Goal: Task Accomplishment & Management: Manage account settings

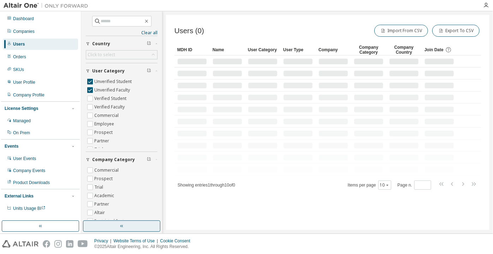
click at [138, 230] on button "button" at bounding box center [121, 225] width 77 height 11
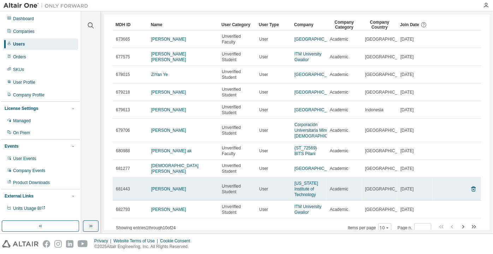
scroll to position [46, 0]
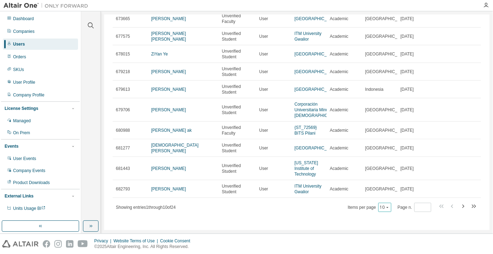
click at [381, 209] on button "10" at bounding box center [385, 207] width 10 height 6
click at [376, 198] on div "100" at bounding box center [382, 197] width 56 height 8
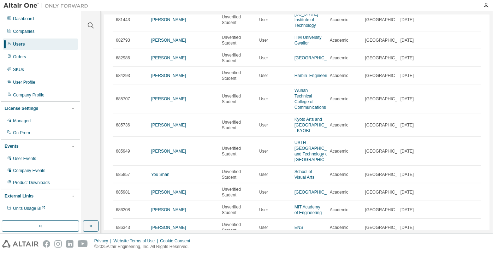
scroll to position [183, 0]
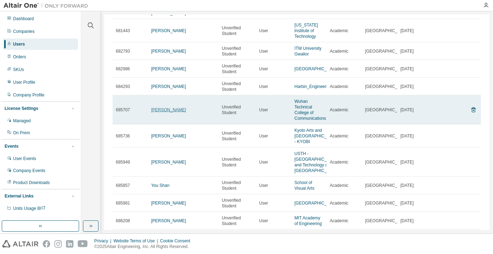
click at [158, 107] on link "xiao bai" at bounding box center [168, 109] width 35 height 5
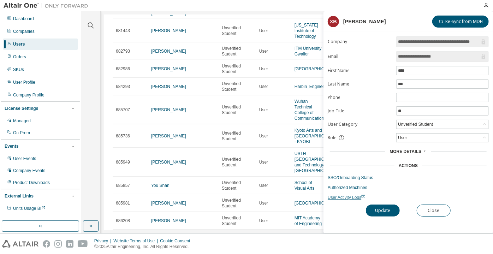
click at [352, 195] on span "User Activity Logs" at bounding box center [347, 197] width 38 height 5
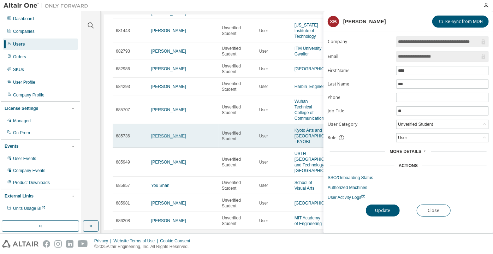
click at [168, 133] on link "Toshikazu Inoue" at bounding box center [168, 135] width 35 height 5
click at [169, 133] on link "Toshikazu Inoue" at bounding box center [168, 135] width 35 height 5
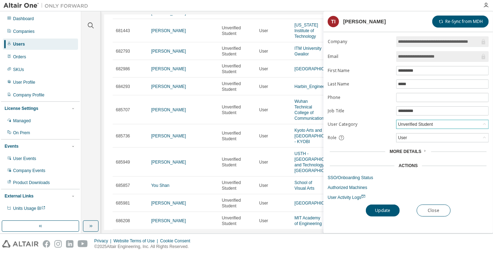
click at [401, 124] on div "Unverified Student" at bounding box center [415, 124] width 37 height 8
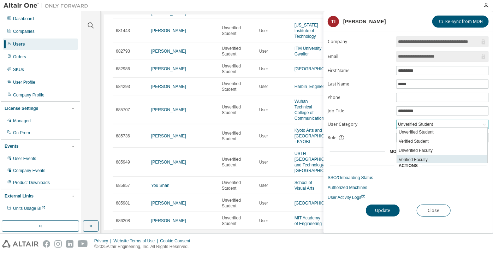
click at [413, 157] on li "Verified Faculty" at bounding box center [442, 159] width 90 height 9
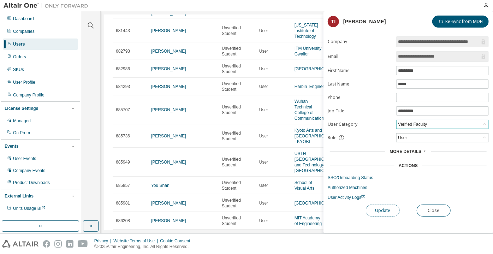
click at [387, 211] on button "Update" at bounding box center [383, 210] width 34 height 12
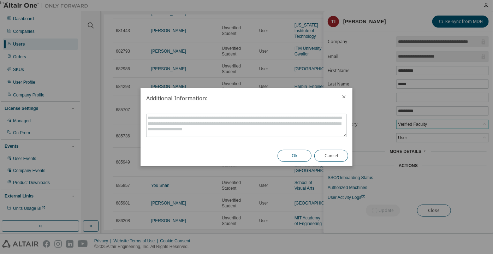
click at [306, 152] on button "Ok" at bounding box center [294, 156] width 34 height 12
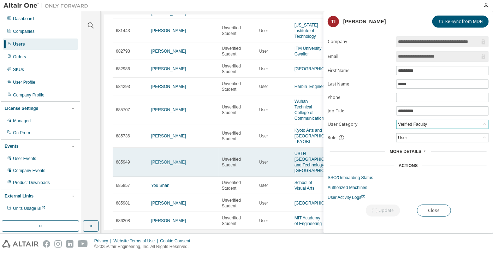
click at [168, 164] on link "Khanh Tran" at bounding box center [168, 162] width 35 height 5
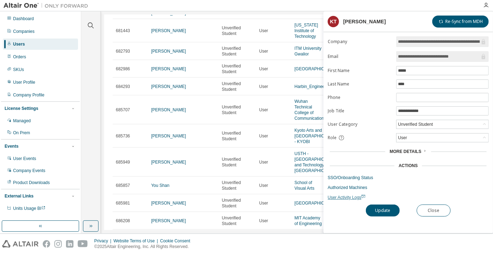
click at [344, 197] on span "User Activity Logs" at bounding box center [347, 197] width 38 height 5
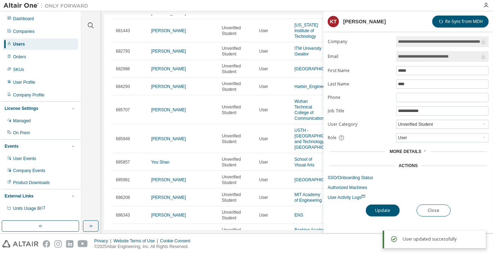
click at [416, 211] on div "Update Close" at bounding box center [408, 210] width 161 height 12
click at [421, 200] on div "**********" at bounding box center [407, 134] width 169 height 197
click at [424, 204] on button "Close" at bounding box center [433, 210] width 34 height 12
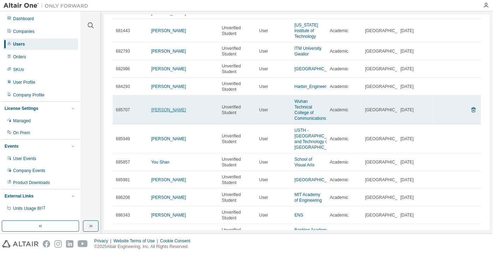
click at [156, 108] on link "xiao bai" at bounding box center [168, 109] width 35 height 5
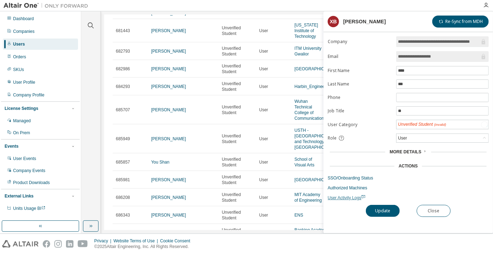
click at [355, 195] on span "User Activity Logs" at bounding box center [347, 197] width 38 height 5
click at [361, 177] on link "SSO/Onboarding Status" at bounding box center [408, 178] width 161 height 6
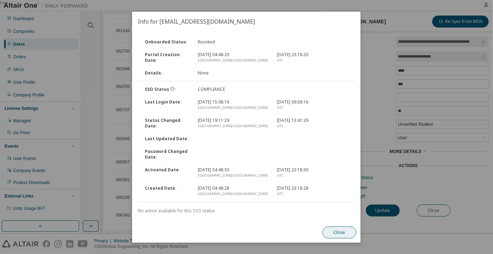
click at [333, 234] on button "Close" at bounding box center [340, 232] width 34 height 12
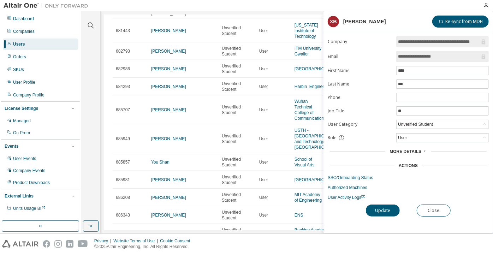
click at [406, 117] on form "**********" at bounding box center [408, 118] width 161 height 164
click at [406, 120] on div "Unverified Student" at bounding box center [442, 124] width 92 height 9
click at [407, 120] on div "Unverified Student" at bounding box center [415, 124] width 37 height 8
click at [413, 140] on li "Verified Student" at bounding box center [442, 141] width 90 height 9
click at [386, 207] on button "Update" at bounding box center [383, 210] width 34 height 12
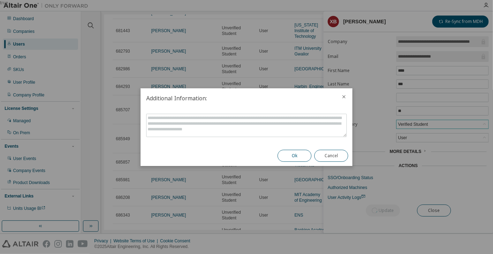
click at [294, 157] on button "Ok" at bounding box center [294, 156] width 34 height 12
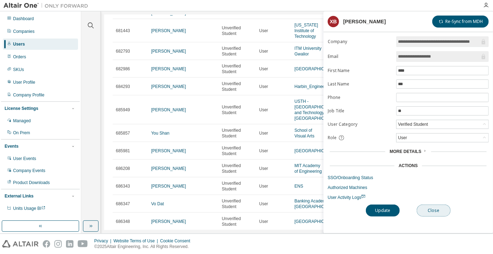
click at [433, 206] on button "Close" at bounding box center [433, 210] width 34 height 12
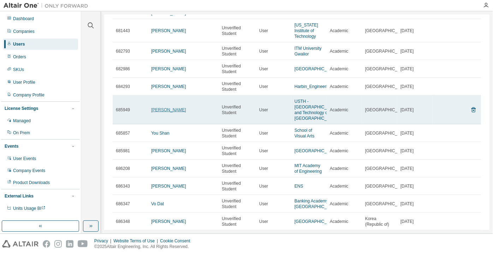
click at [155, 112] on link "Khanh Tran" at bounding box center [168, 109] width 35 height 5
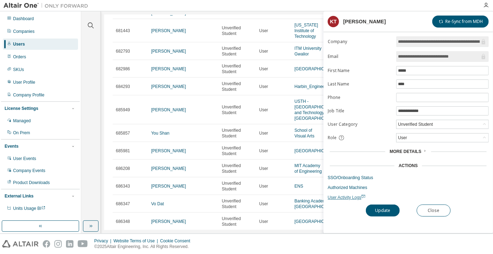
click at [346, 197] on span "User Activity Logs" at bounding box center [347, 197] width 38 height 5
click at [407, 124] on div "Unverified Student" at bounding box center [415, 124] width 37 height 8
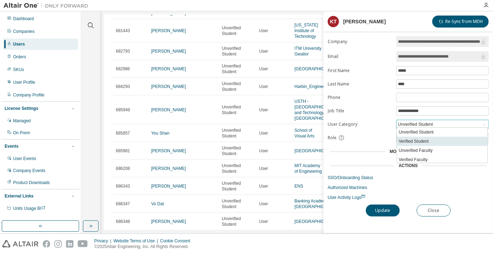
click at [416, 141] on li "Verified Student" at bounding box center [442, 141] width 90 height 9
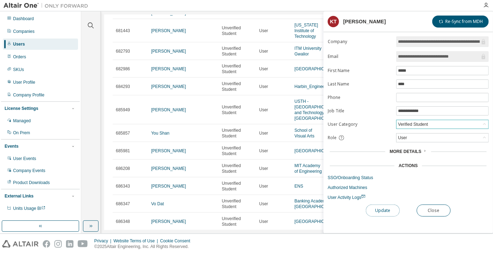
click at [392, 206] on button "Update" at bounding box center [383, 210] width 34 height 12
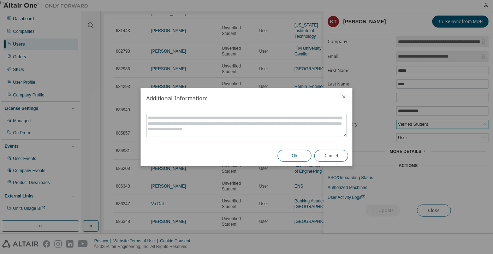
click at [292, 157] on button "Ok" at bounding box center [294, 156] width 34 height 12
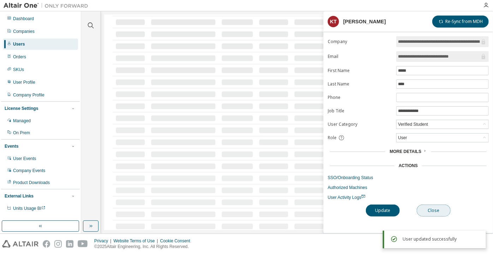
click at [433, 207] on button "Close" at bounding box center [433, 210] width 34 height 12
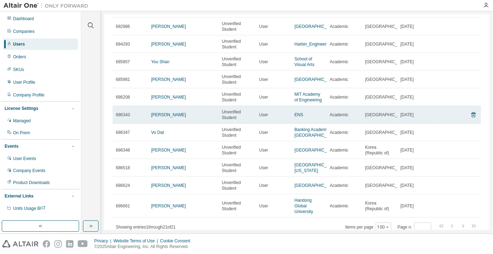
scroll to position [215, 0]
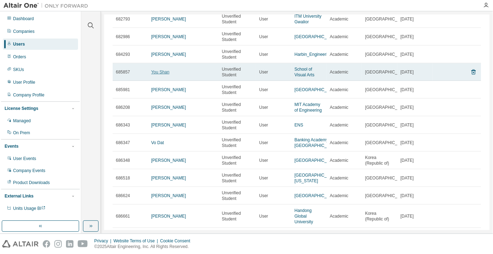
click at [159, 73] on link "You Shan" at bounding box center [160, 72] width 18 height 5
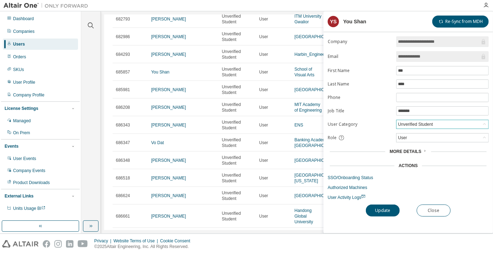
click at [429, 125] on div "Unverified Student" at bounding box center [415, 124] width 37 height 8
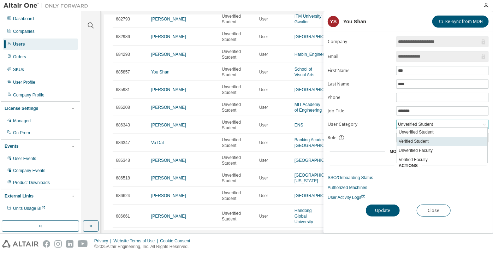
click at [426, 137] on li "Verified Student" at bounding box center [442, 141] width 90 height 9
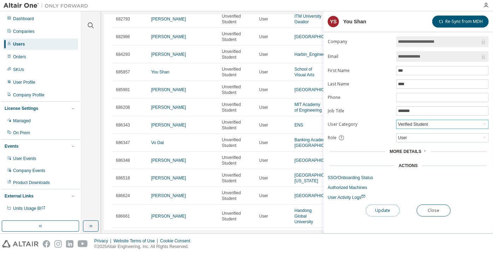
click at [387, 206] on button "Update" at bounding box center [383, 210] width 34 height 12
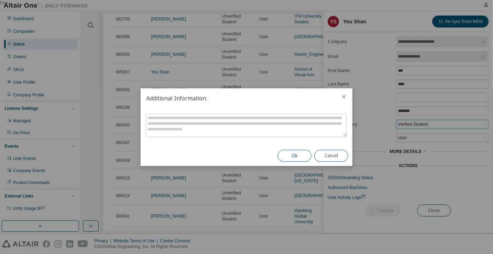
click at [285, 155] on button "Ok" at bounding box center [294, 156] width 34 height 12
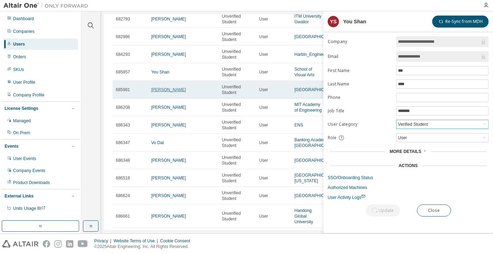
click at [172, 90] on link "[PERSON_NAME]" at bounding box center [168, 89] width 35 height 5
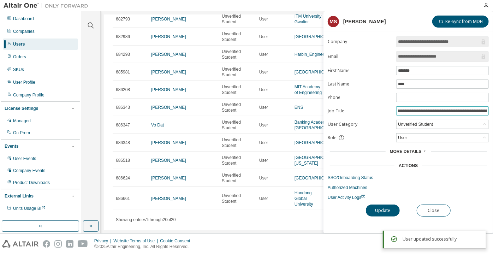
scroll to position [0, 67]
drag, startPoint x: 458, startPoint y: 111, endPoint x: 492, endPoint y: 109, distance: 34.3
click at [492, 109] on div "**********" at bounding box center [407, 134] width 169 height 197
click at [349, 196] on span "User Activity Logs" at bounding box center [347, 197] width 38 height 5
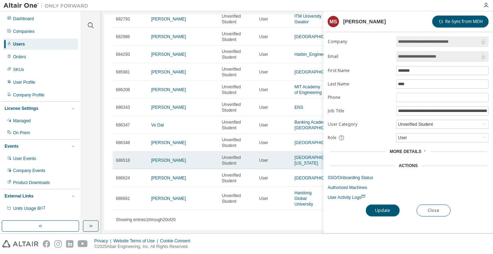
scroll to position [239, 0]
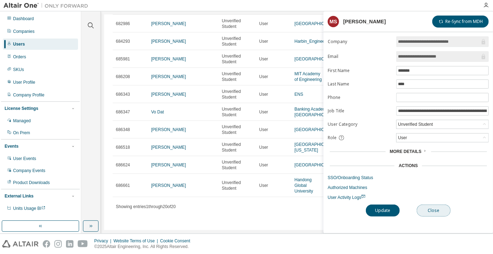
click at [430, 208] on button "Close" at bounding box center [433, 210] width 34 height 12
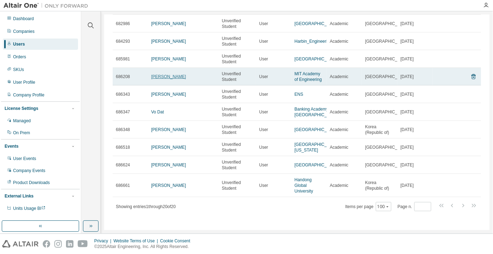
click at [165, 74] on link "Mikhail Kostenko" at bounding box center [168, 76] width 35 height 5
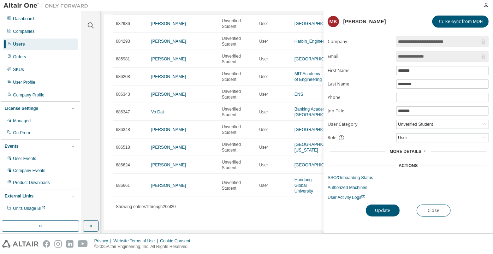
click at [435, 57] on input "**********" at bounding box center [439, 56] width 82 height 7
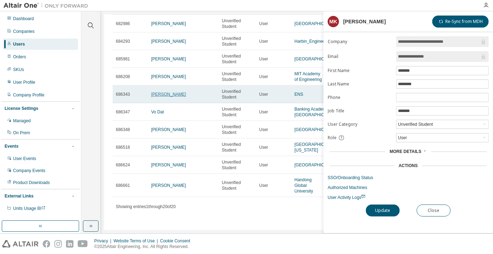
click at [163, 92] on link "simon capern" at bounding box center [168, 94] width 35 height 5
click at [162, 92] on link "simon capern" at bounding box center [168, 94] width 35 height 5
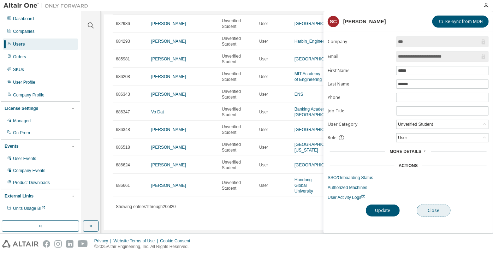
click at [446, 208] on button "Close" at bounding box center [433, 210] width 34 height 12
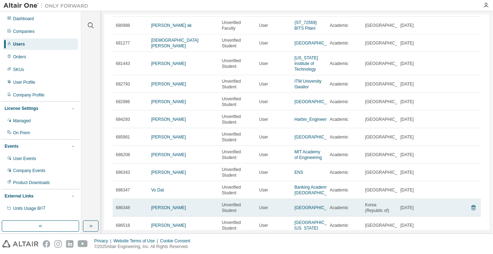
scroll to position [143, 0]
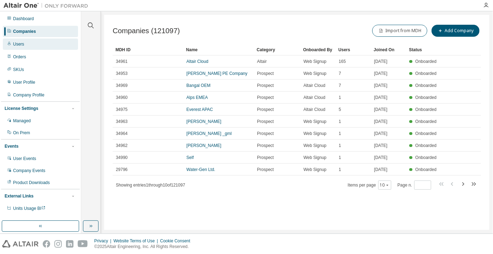
click at [32, 40] on div "Users" at bounding box center [40, 43] width 75 height 11
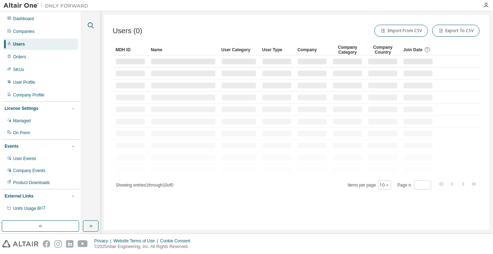
click at [92, 22] on icon "button" at bounding box center [90, 25] width 8 height 8
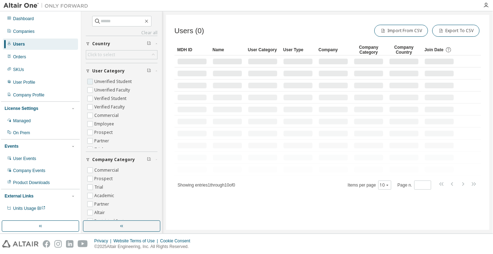
click at [105, 82] on label "Unverified Student" at bounding box center [113, 81] width 39 height 8
click at [109, 92] on label "Unverified Faculty" at bounding box center [112, 90] width 37 height 8
click at [129, 222] on button "button" at bounding box center [121, 225] width 77 height 11
